Goal: Ask a question

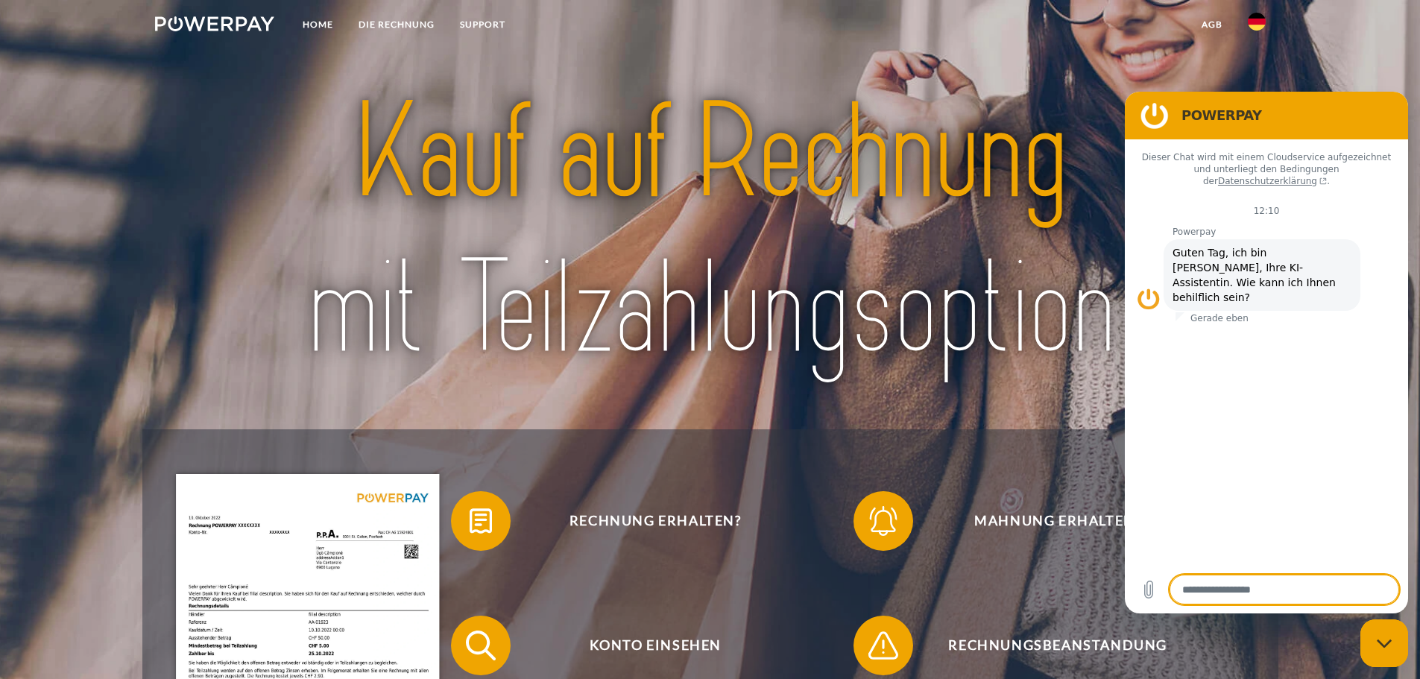
click at [1389, 634] on div "Messaging-Fenster schließen" at bounding box center [1384, 643] width 45 height 45
type textarea "*"
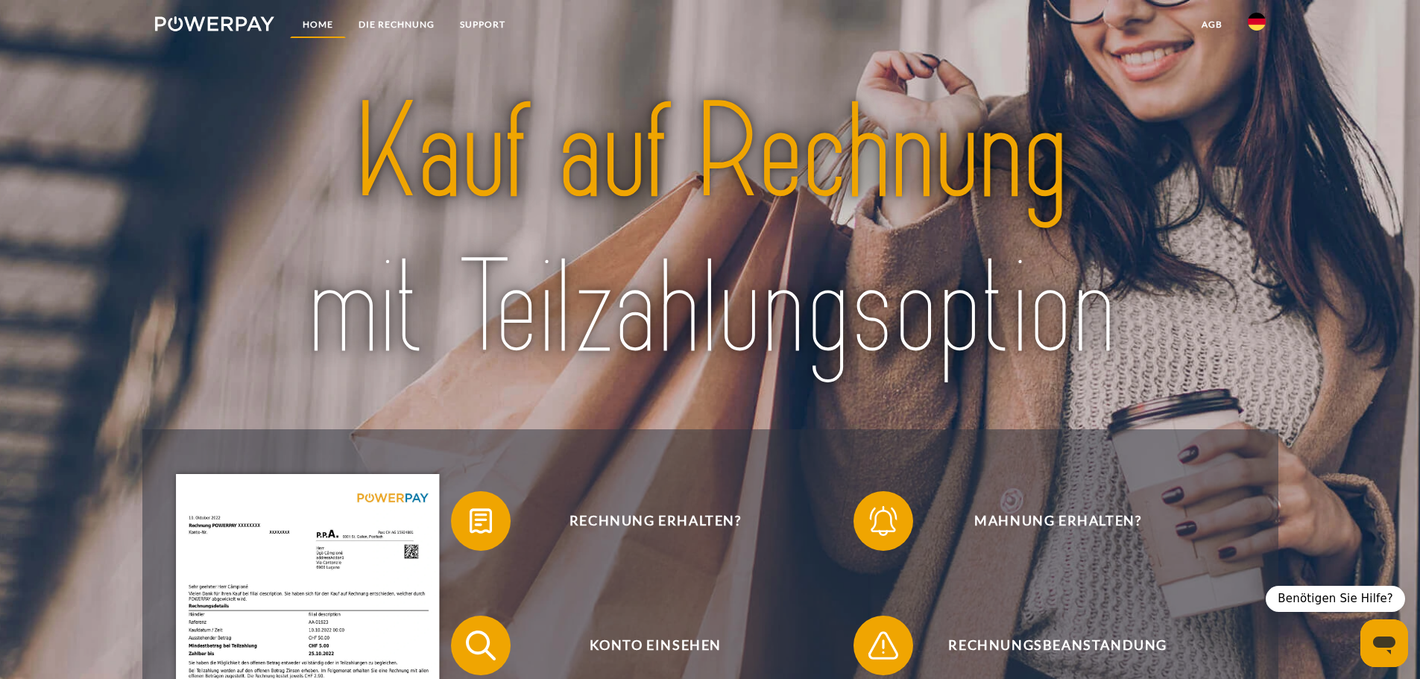
click at [325, 22] on link "Home" at bounding box center [318, 24] width 56 height 27
click at [490, 18] on link "SUPPORT" at bounding box center [482, 24] width 71 height 27
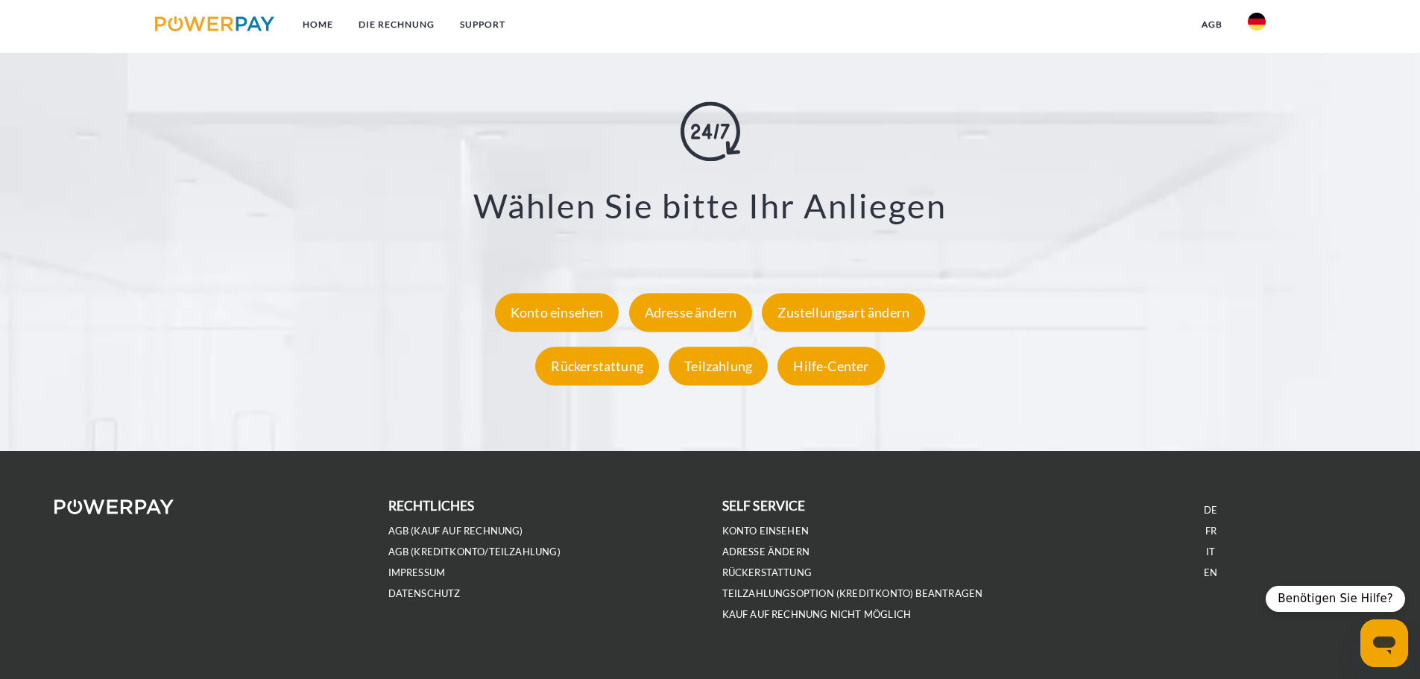
scroll to position [2765, 0]
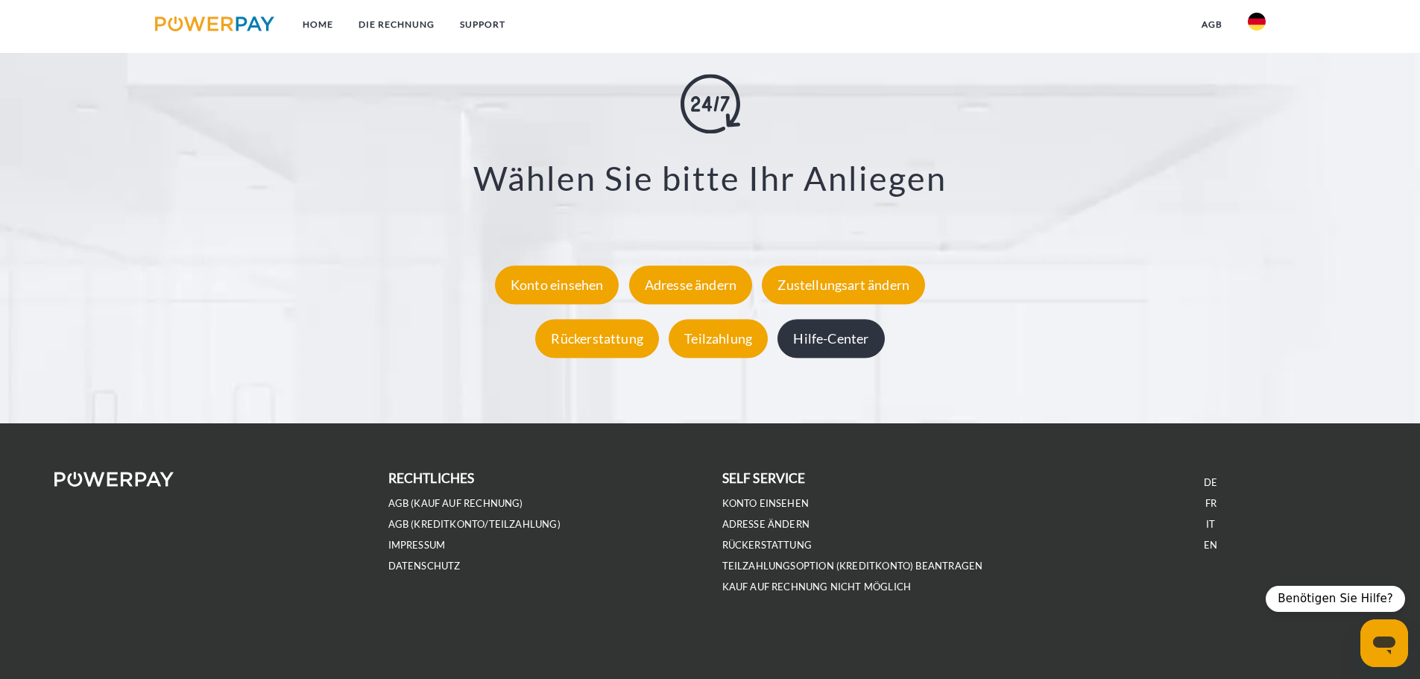
click at [845, 352] on div "Hilfe-Center" at bounding box center [830, 338] width 107 height 39
